Goal: Entertainment & Leisure: Consume media (video, audio)

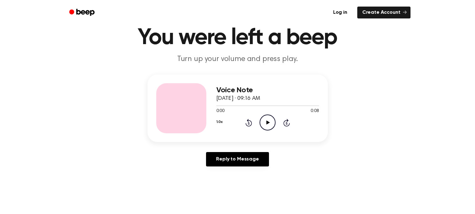
scroll to position [23, 0]
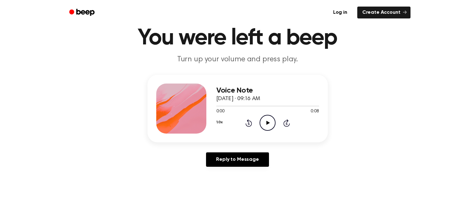
click at [271, 122] on icon "Play Audio" at bounding box center [268, 123] width 16 height 16
click at [267, 122] on icon "Pause Audio" at bounding box center [268, 123] width 16 height 16
click at [265, 123] on icon "Play Audio" at bounding box center [268, 123] width 16 height 16
click at [248, 122] on icon at bounding box center [248, 123] width 7 height 8
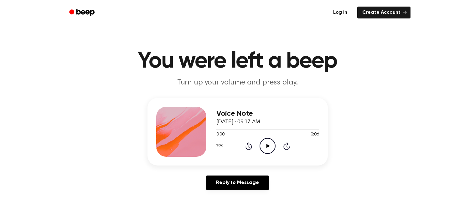
click at [267, 149] on icon "Play Audio" at bounding box center [268, 146] width 16 height 16
click at [270, 145] on icon "Play Audio" at bounding box center [268, 146] width 16 height 16
click at [246, 145] on icon "Rewind 5 seconds" at bounding box center [248, 146] width 7 height 8
click at [265, 147] on icon "Play Audio" at bounding box center [268, 146] width 16 height 16
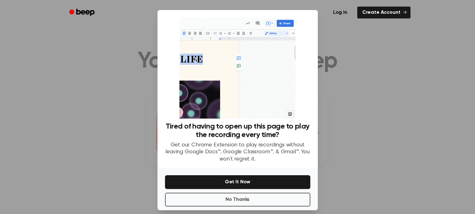
click at [341, 106] on div at bounding box center [237, 107] width 475 height 214
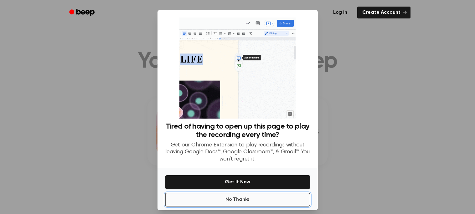
click at [283, 198] on button "No Thanks" at bounding box center [237, 200] width 145 height 14
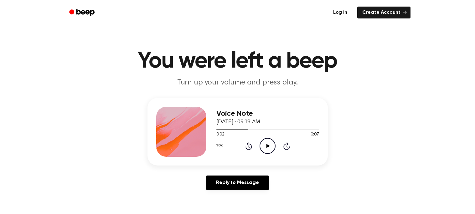
click at [269, 149] on icon "Play Audio" at bounding box center [268, 146] width 16 height 16
click at [266, 146] on icon "Play Audio" at bounding box center [268, 146] width 16 height 16
click at [269, 145] on icon "Play Audio" at bounding box center [268, 146] width 16 height 16
click at [267, 141] on icon "Play Audio" at bounding box center [268, 146] width 16 height 16
click at [262, 149] on icon "Play Audio" at bounding box center [268, 146] width 16 height 16
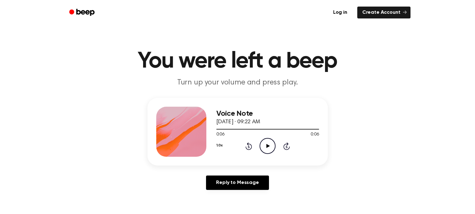
click at [267, 146] on icon at bounding box center [267, 146] width 3 height 4
click at [270, 147] on icon "Play Audio" at bounding box center [268, 146] width 16 height 16
click at [269, 144] on icon "Play Audio" at bounding box center [268, 146] width 16 height 16
click at [268, 149] on icon "Play Audio" at bounding box center [268, 146] width 16 height 16
click at [268, 149] on icon "Pause Audio" at bounding box center [268, 146] width 16 height 16
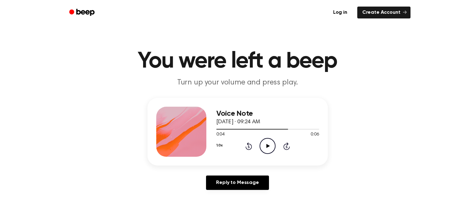
click at [268, 149] on icon "Play Audio" at bounding box center [268, 146] width 16 height 16
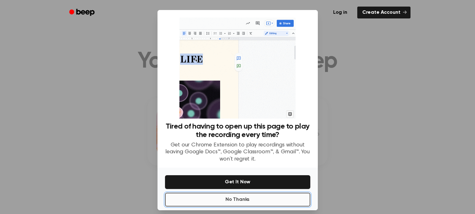
click at [261, 200] on button "No Thanks" at bounding box center [237, 200] width 145 height 14
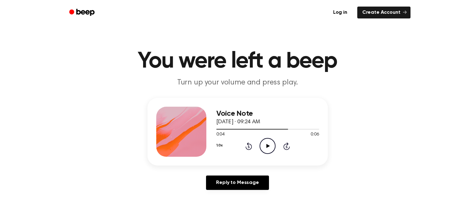
click at [263, 150] on icon "Play Audio" at bounding box center [268, 146] width 16 height 16
